Goal: Navigation & Orientation: Understand site structure

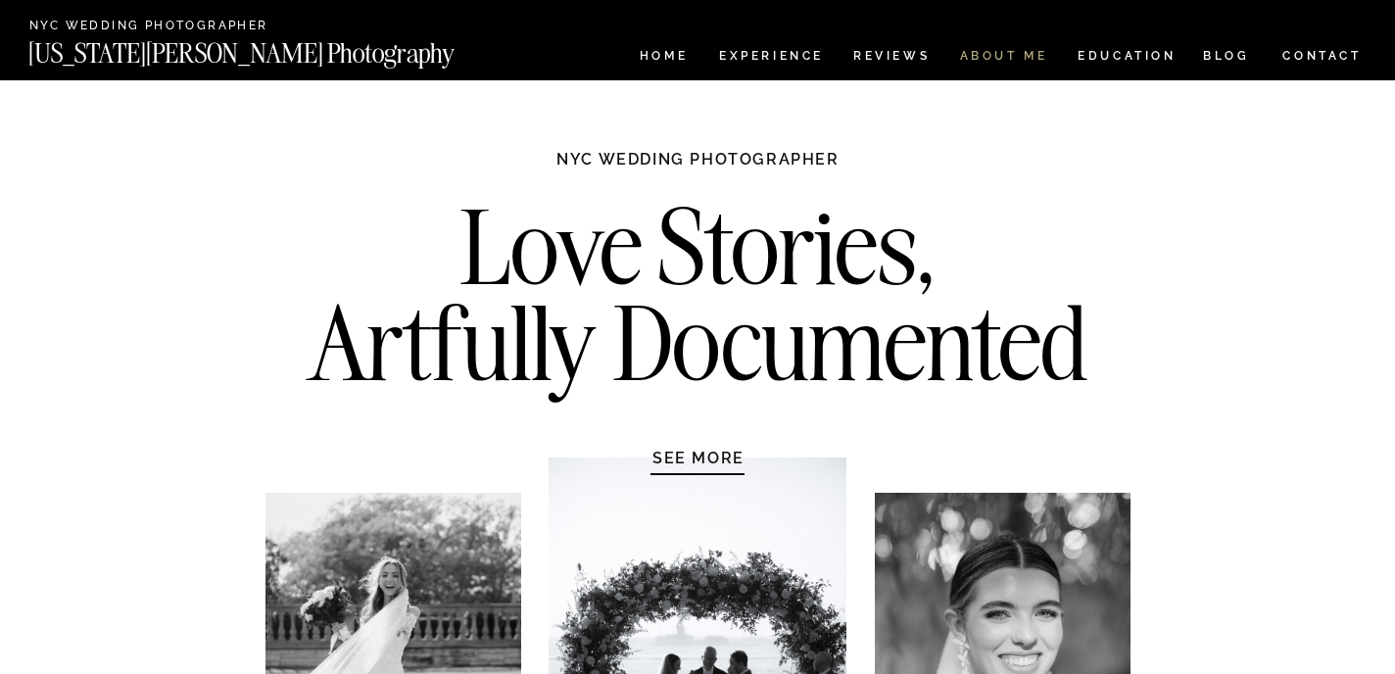
click at [984, 62] on nav "ABOUT ME" at bounding box center [1003, 58] width 89 height 17
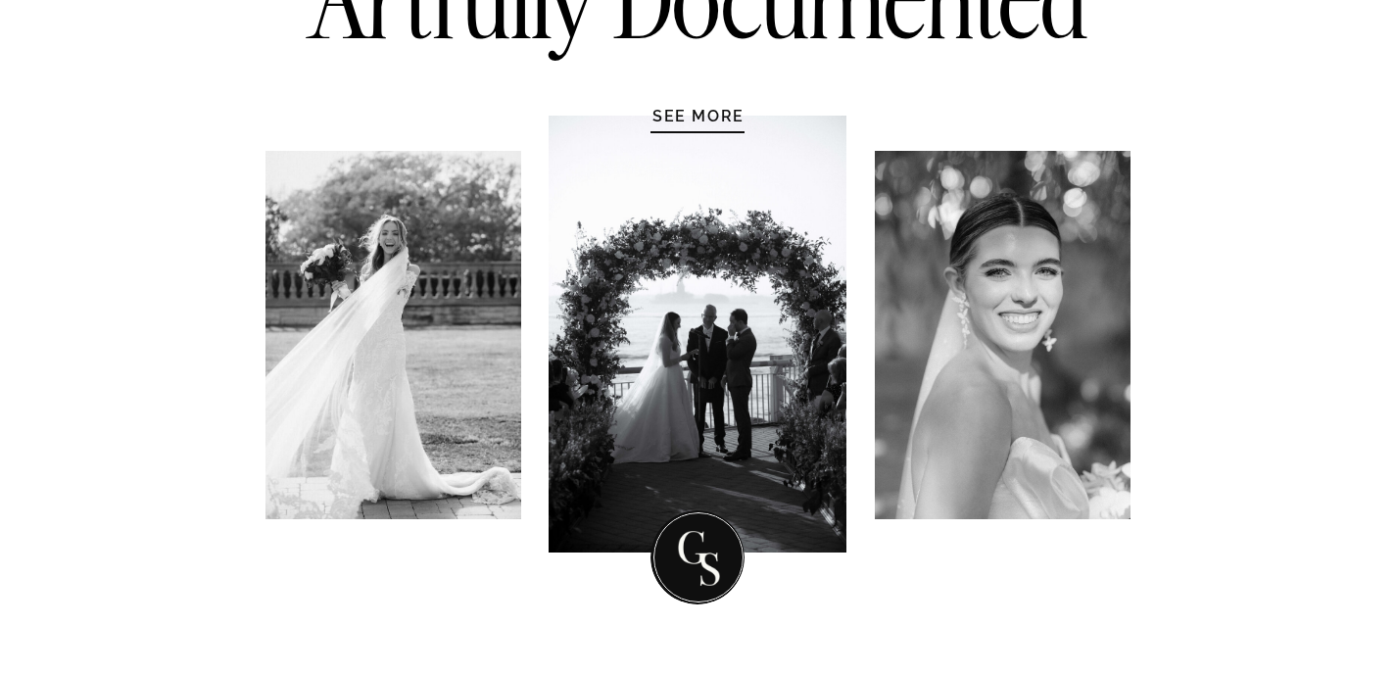
scroll to position [380, 0]
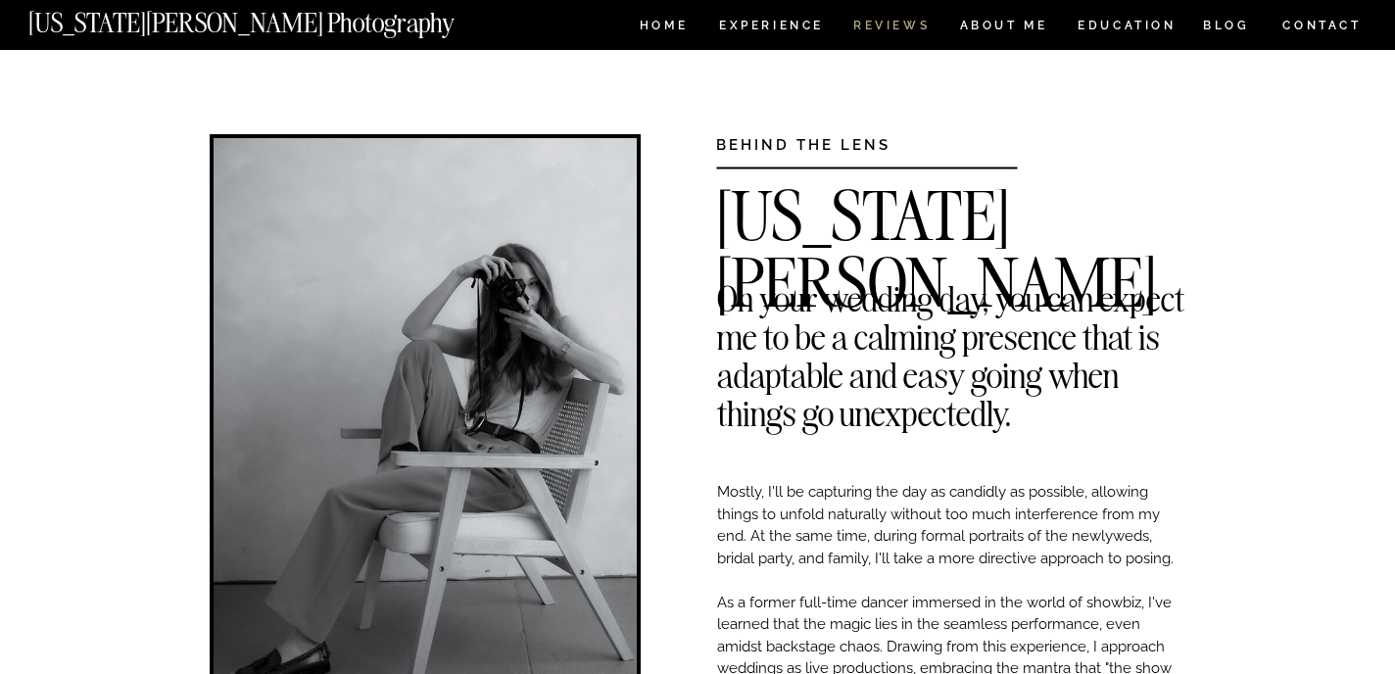
click at [902, 23] on nav "REVIEWS" at bounding box center [890, 28] width 73 height 17
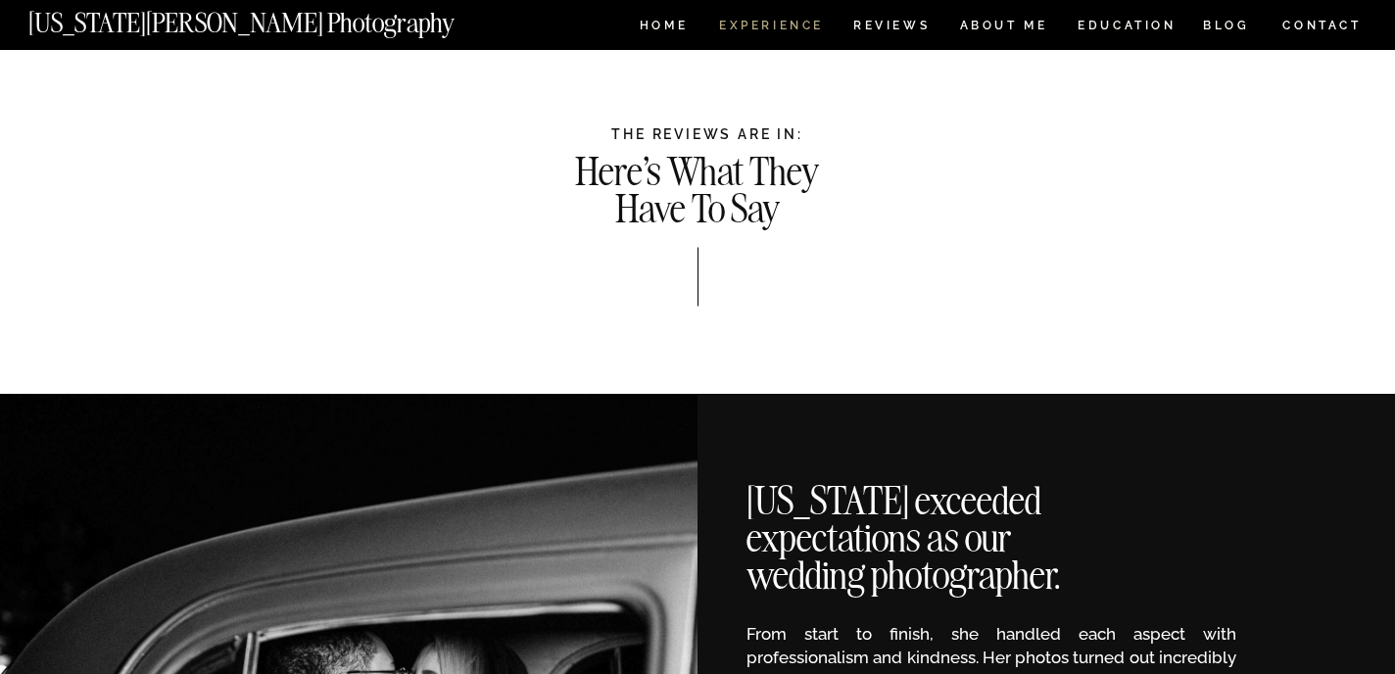
click at [759, 28] on nav "Experience" at bounding box center [770, 28] width 103 height 17
click at [673, 24] on nav "HOME" at bounding box center [664, 28] width 56 height 17
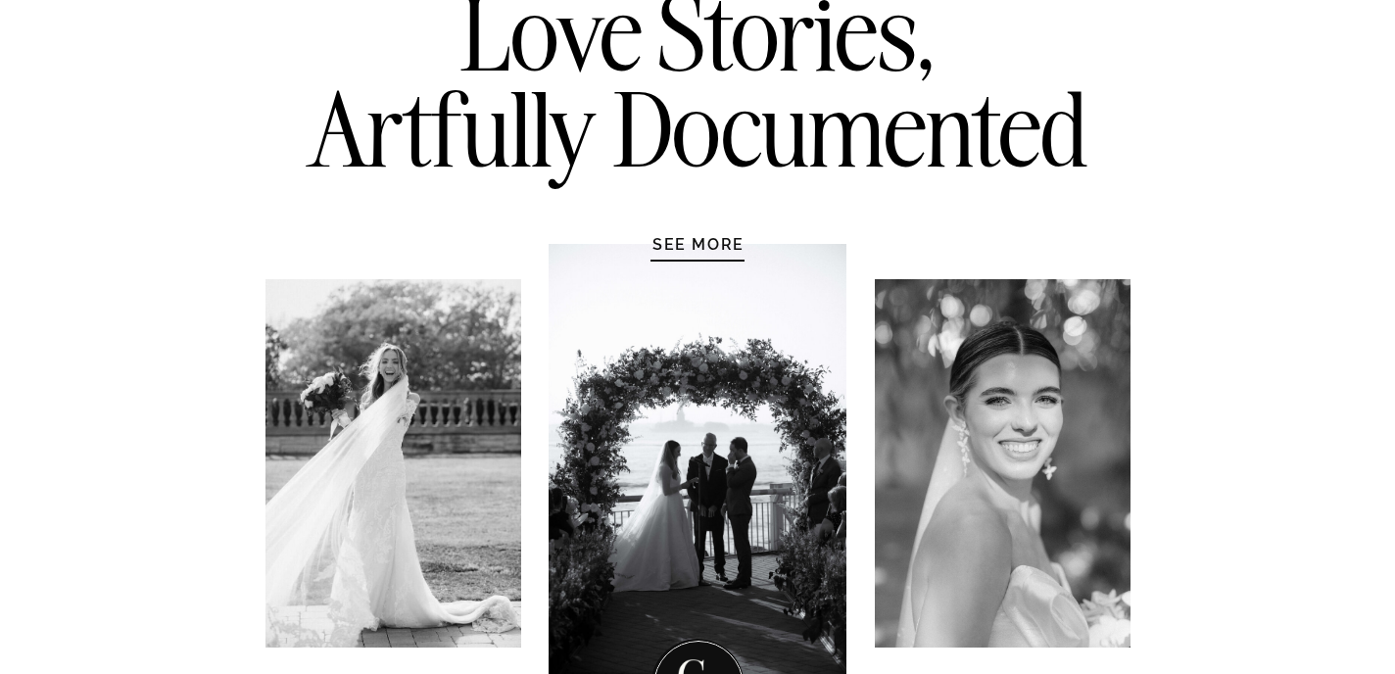
scroll to position [216, 0]
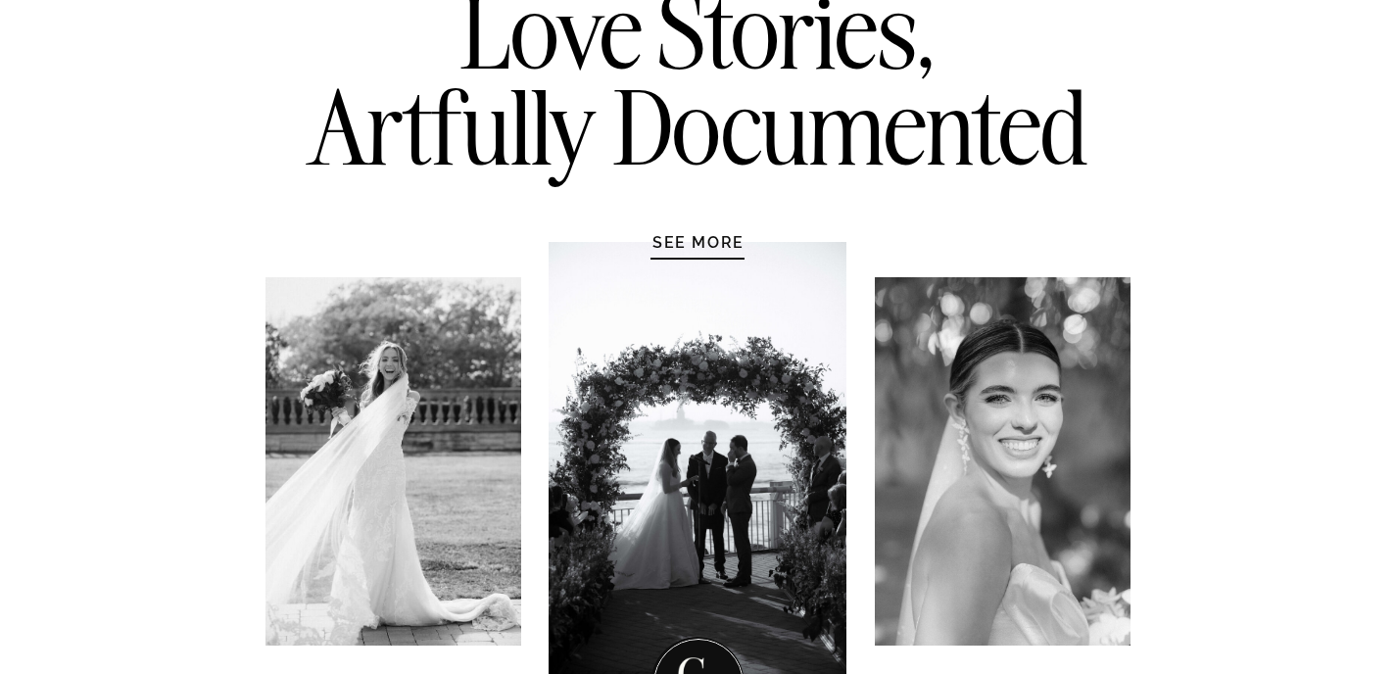
click at [689, 246] on h1 "SEE MORE" at bounding box center [699, 242] width 186 height 20
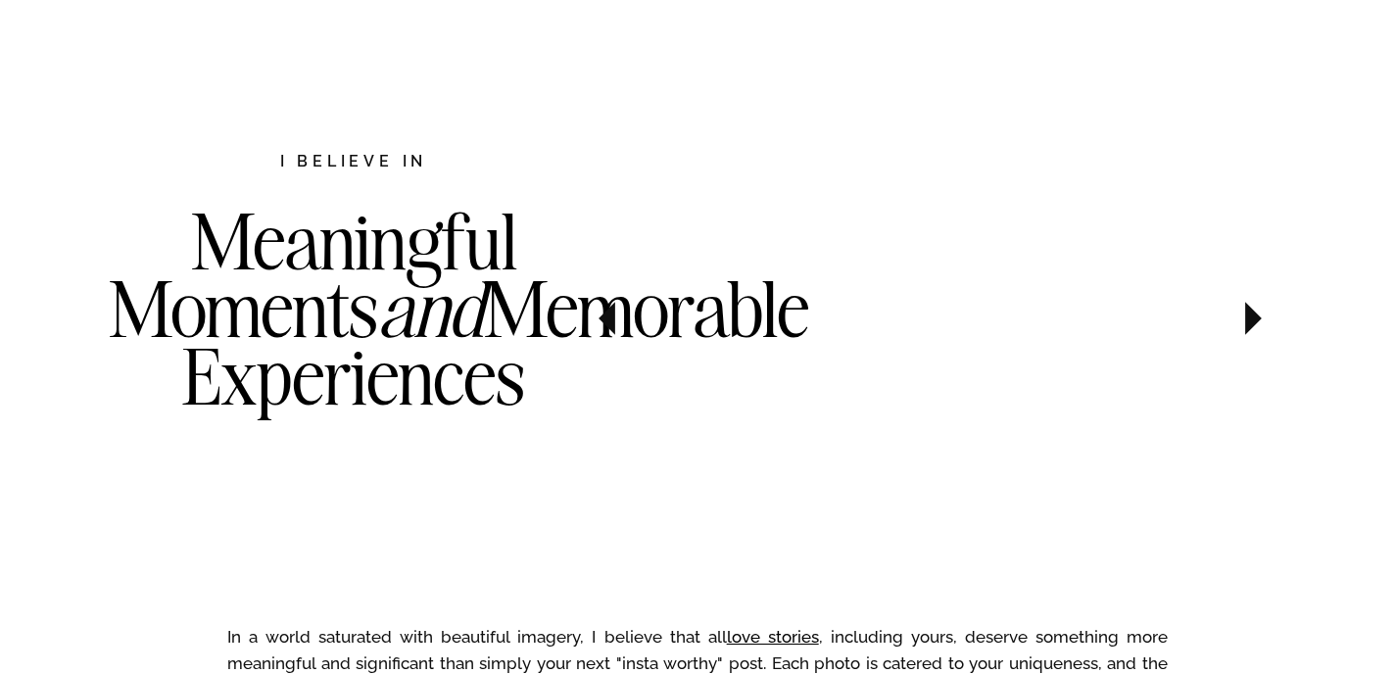
scroll to position [1011, 0]
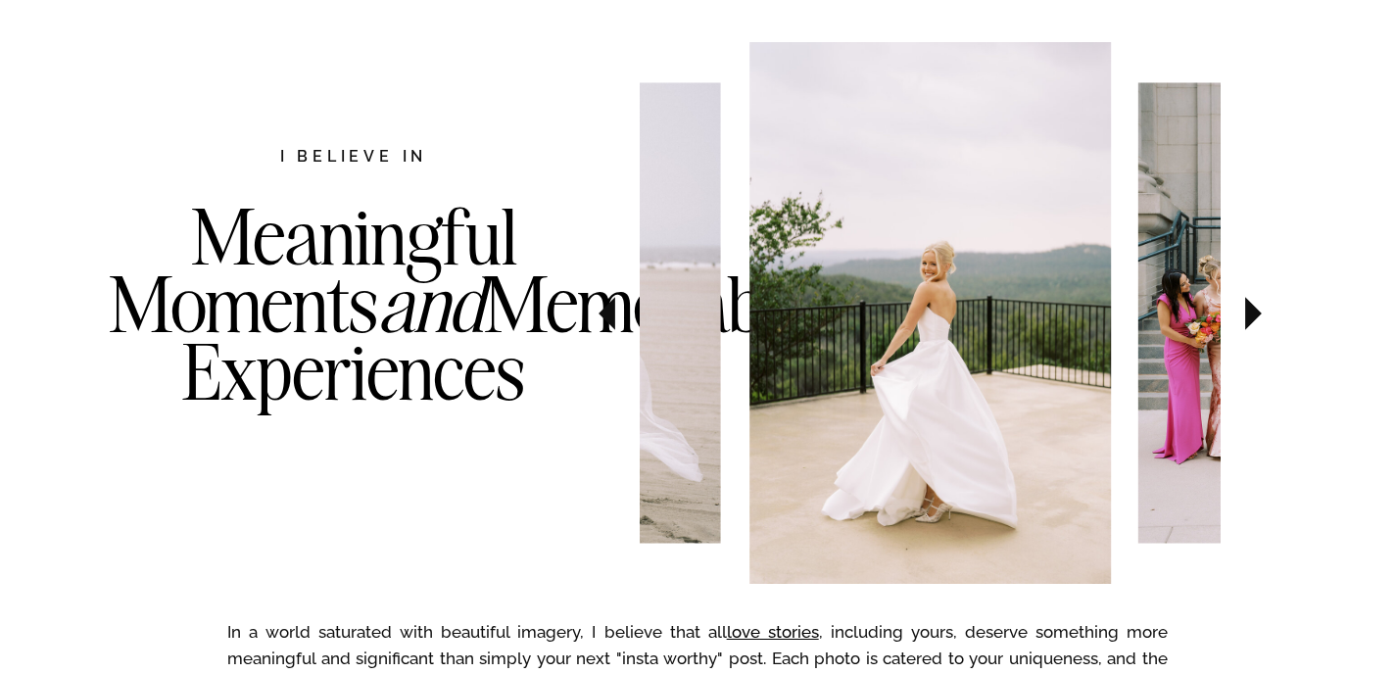
click at [1258, 316] on icon at bounding box center [1254, 313] width 17 height 33
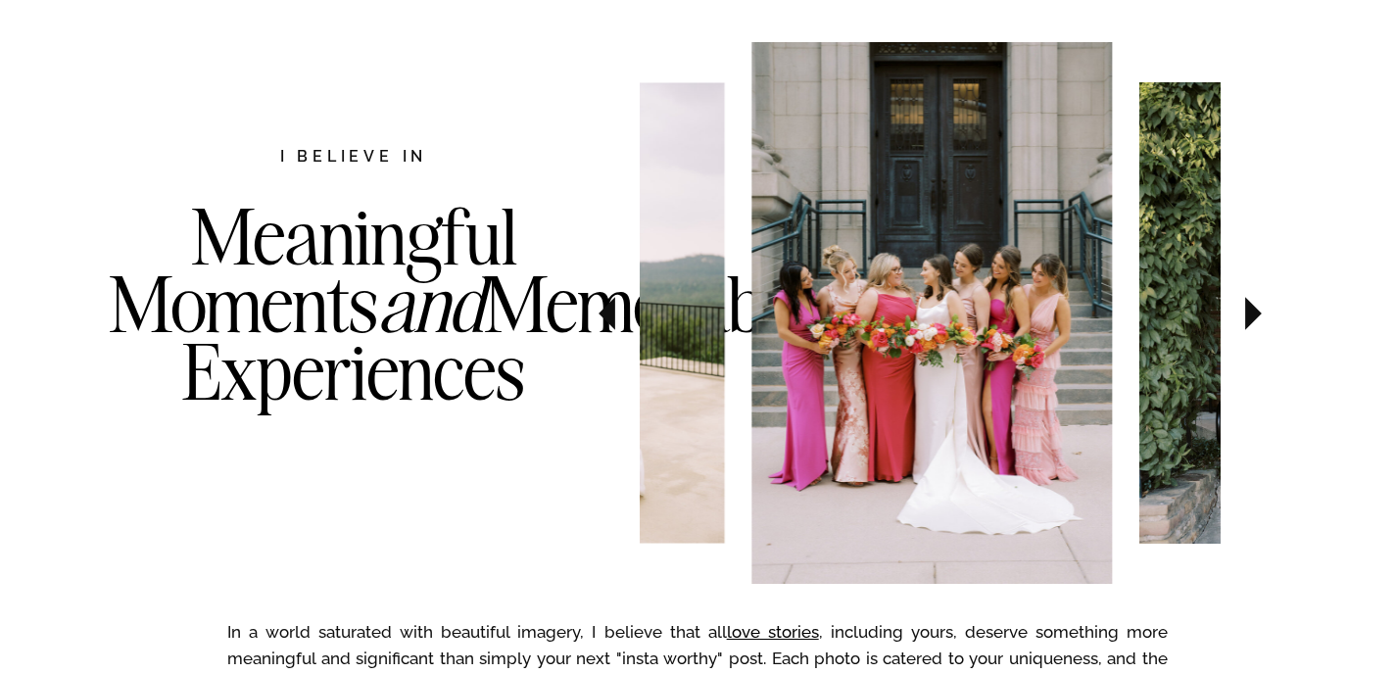
click at [1258, 316] on icon at bounding box center [1254, 313] width 17 height 33
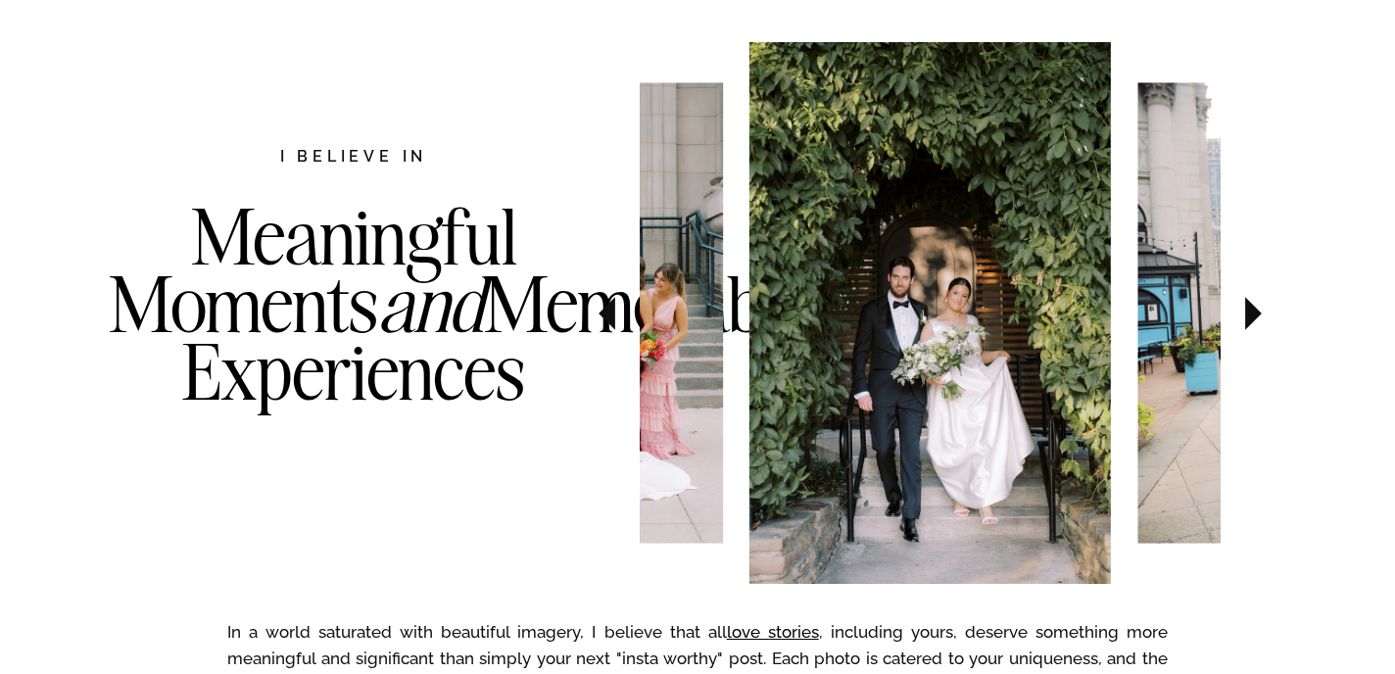
click at [1257, 318] on icon at bounding box center [1254, 313] width 17 height 33
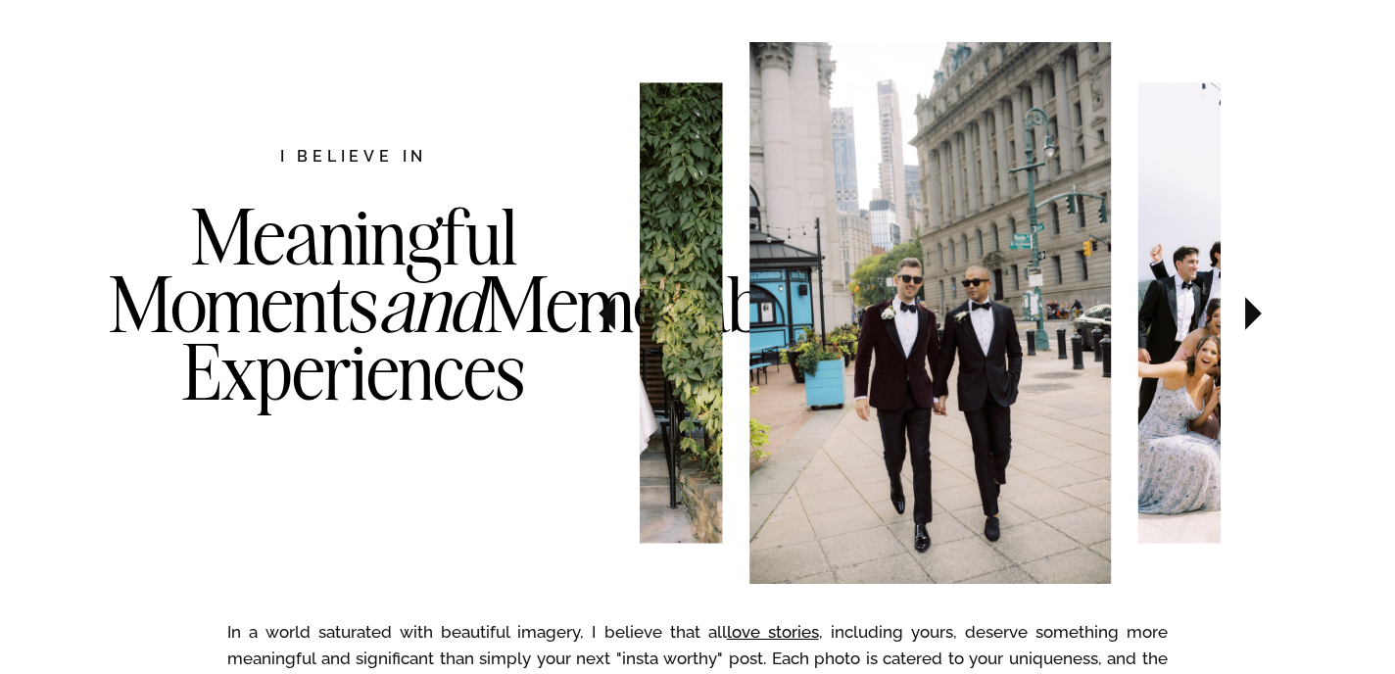
click at [1257, 318] on icon at bounding box center [1254, 313] width 17 height 33
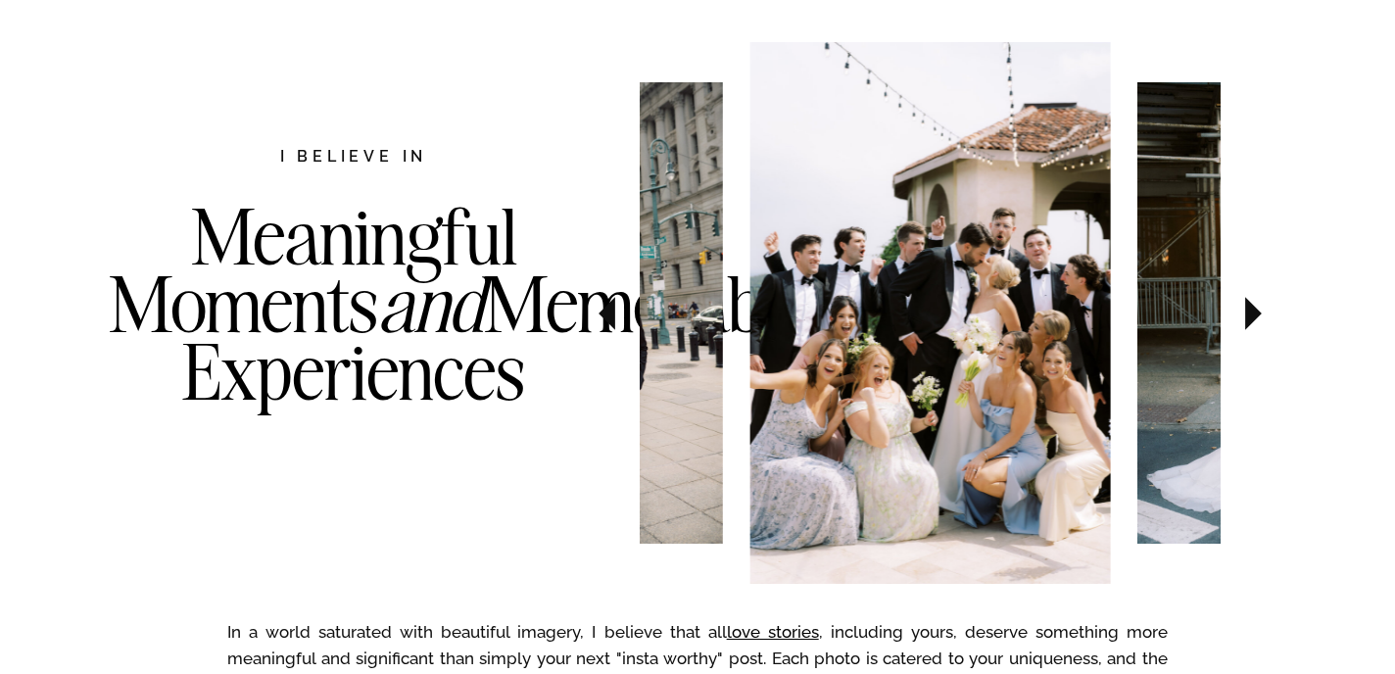
click at [1257, 318] on icon at bounding box center [1254, 313] width 17 height 33
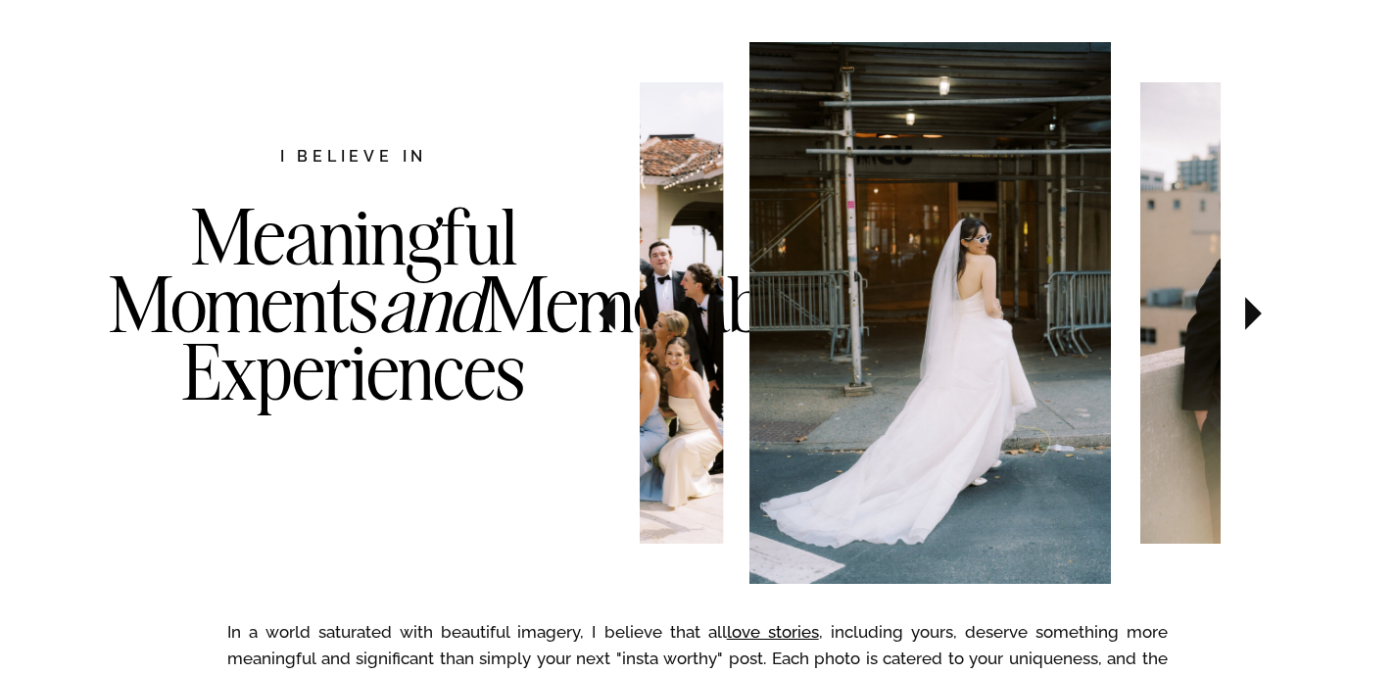
click at [1257, 318] on icon at bounding box center [1254, 313] width 17 height 33
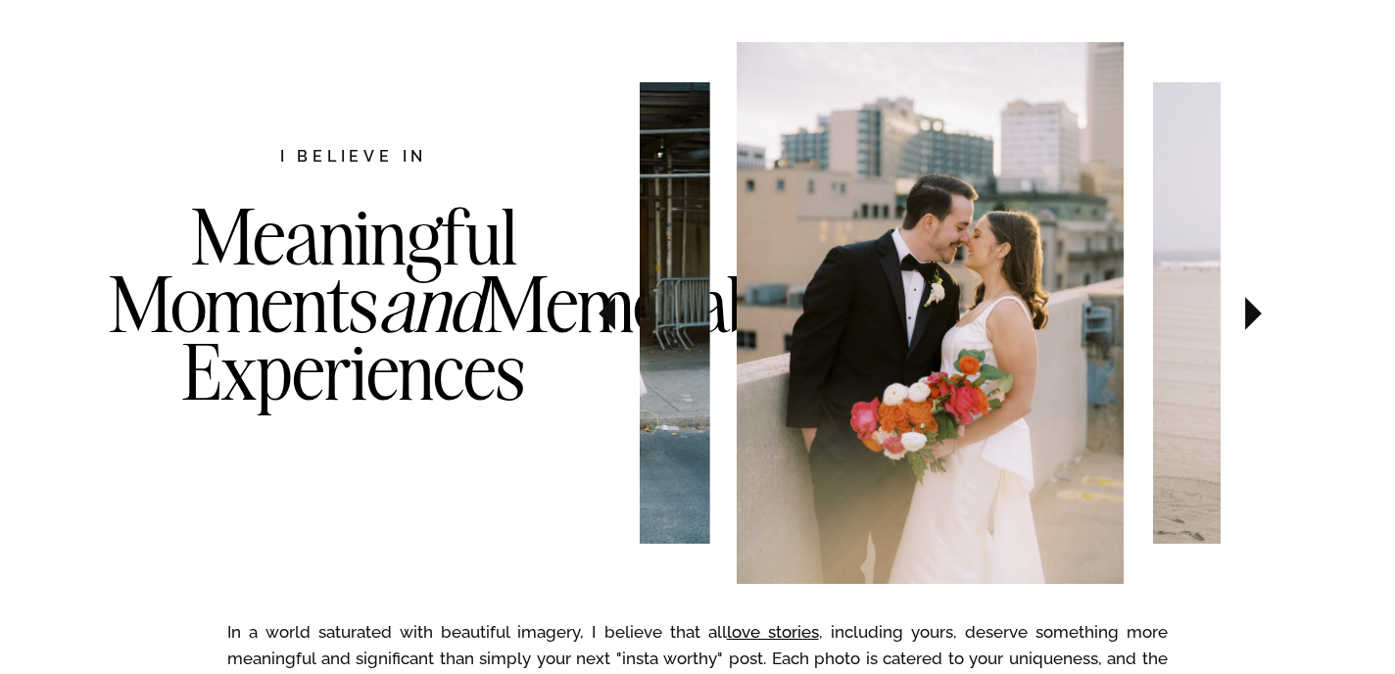
click at [1257, 318] on icon at bounding box center [1254, 313] width 17 height 33
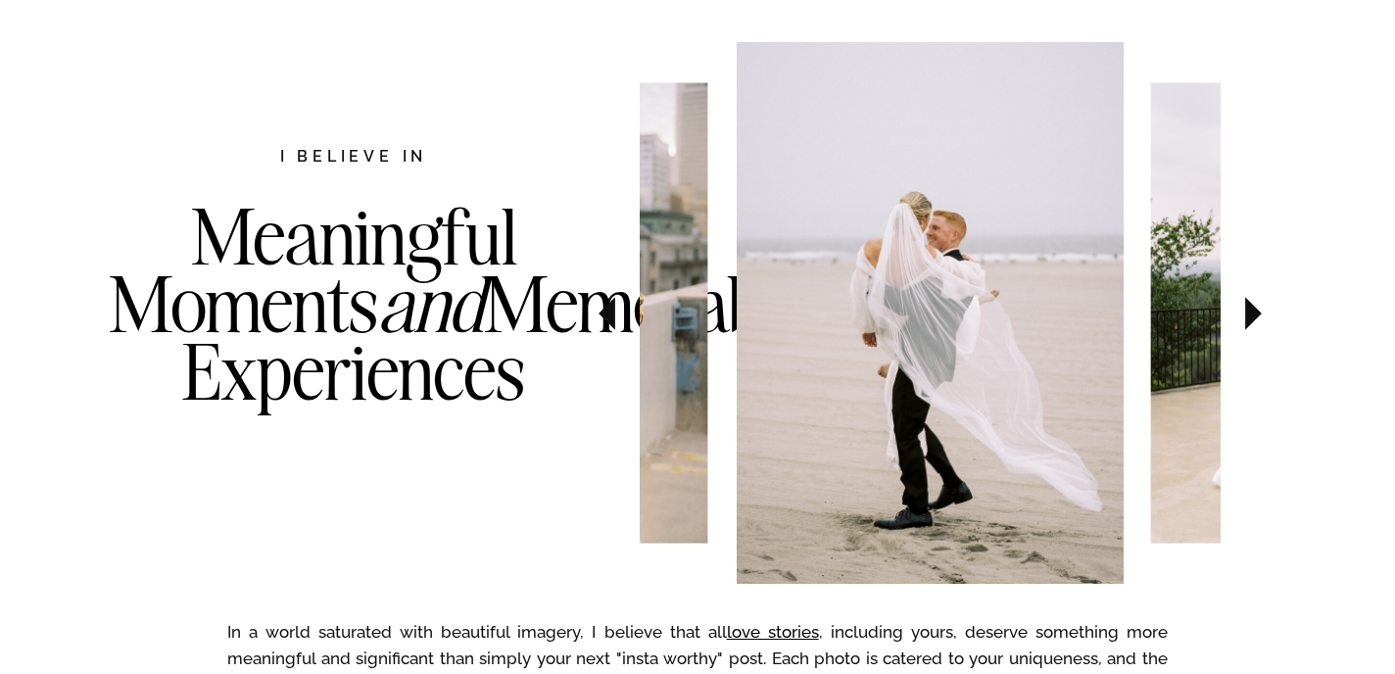
click at [1257, 318] on icon at bounding box center [1254, 313] width 17 height 33
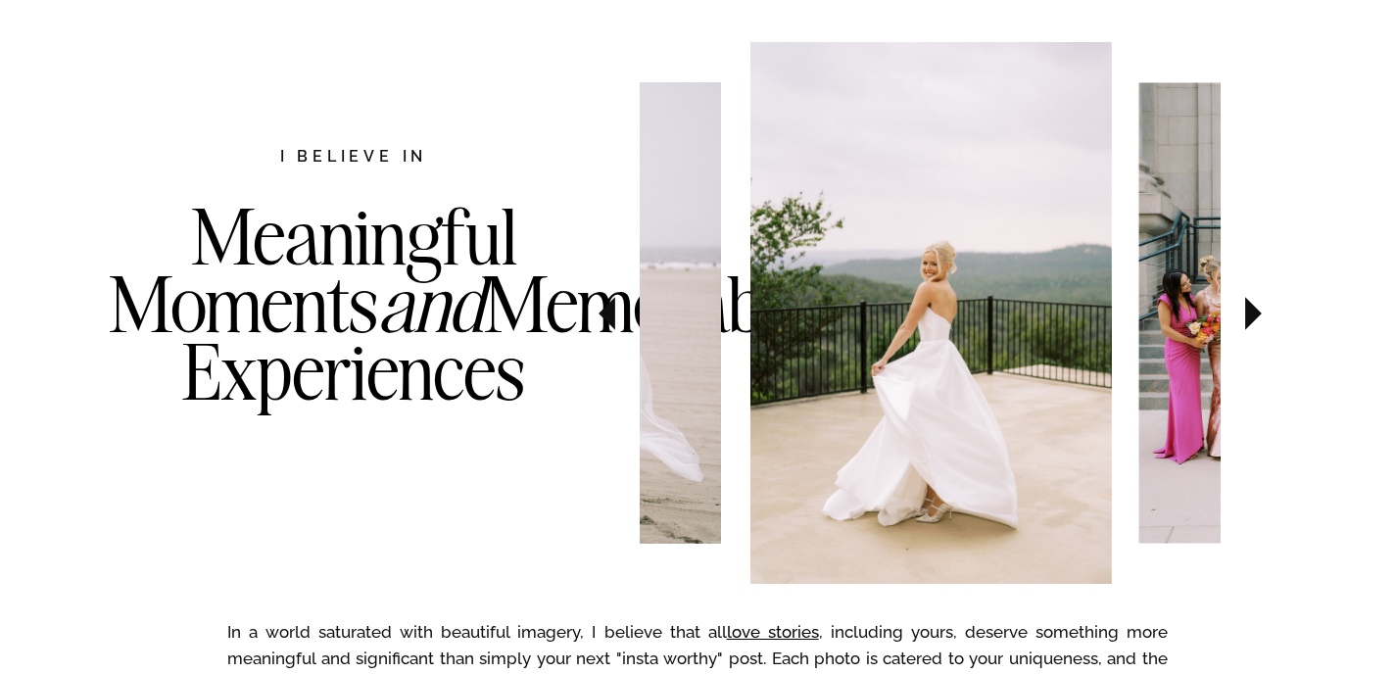
click at [1257, 318] on icon at bounding box center [1254, 313] width 17 height 33
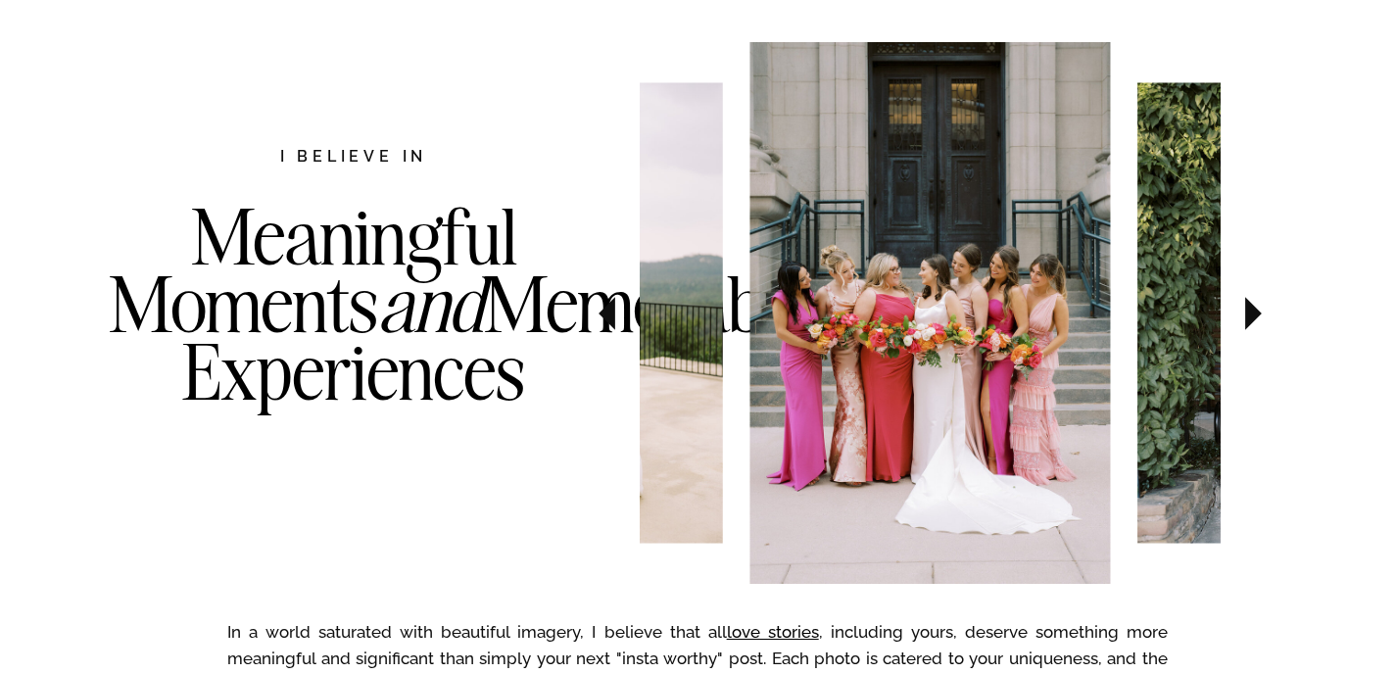
click at [1257, 318] on icon at bounding box center [1254, 313] width 17 height 33
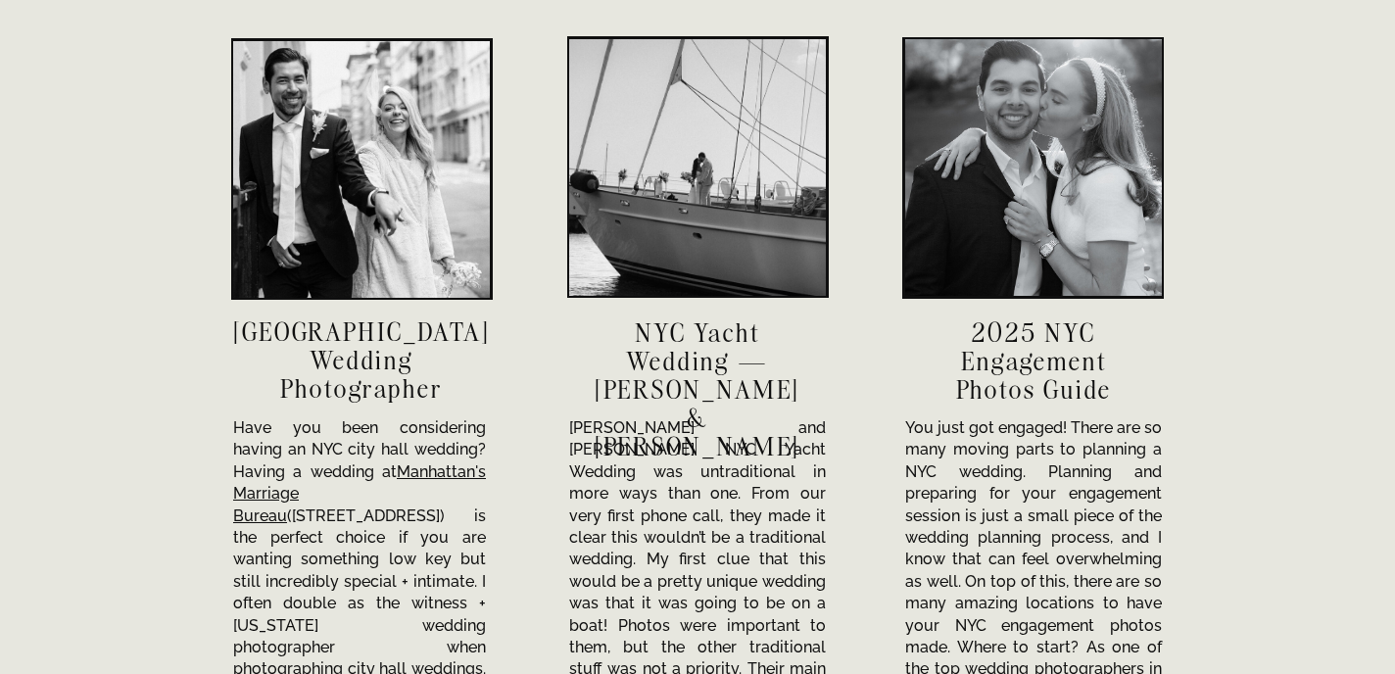
scroll to position [6718, 0]
